Goal: Transaction & Acquisition: Purchase product/service

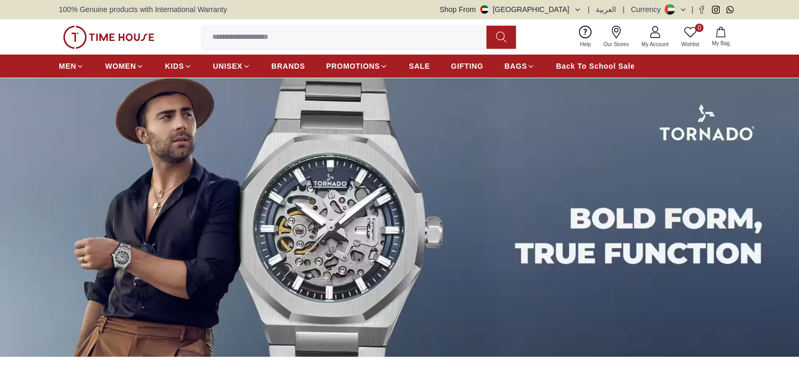
click at [712, 39] on span "My Bag" at bounding box center [721, 43] width 26 height 8
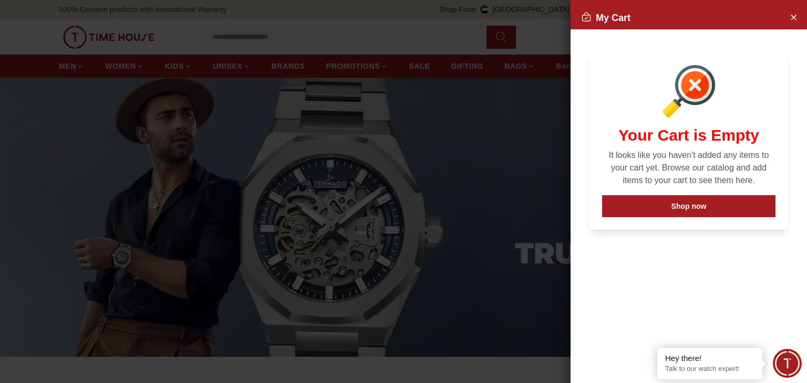
click at [798, 21] on div "My Cart" at bounding box center [688, 17] width 236 height 23
click at [796, 18] on icon "Close Account" at bounding box center [793, 17] width 8 height 13
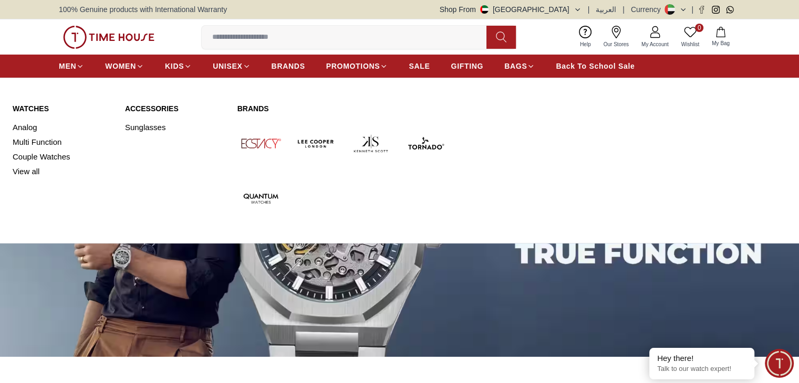
click at [33, 108] on link "Watches" at bounding box center [63, 108] width 100 height 11
